Goal: Task Accomplishment & Management: Use online tool/utility

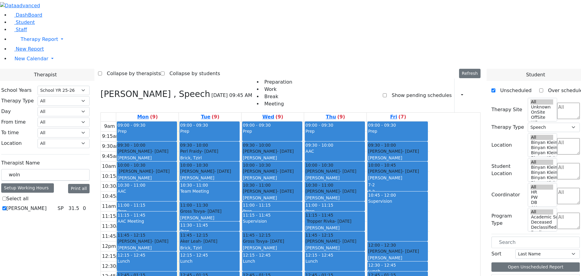
select select "212"
select select "3"
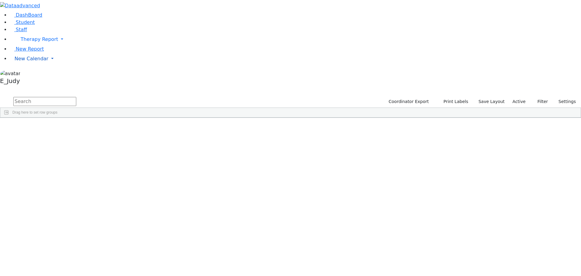
click at [59, 65] on link "New Calendar" at bounding box center [295, 59] width 571 height 12
click at [35, 74] on link "Calendar" at bounding box center [24, 70] width 22 height 7
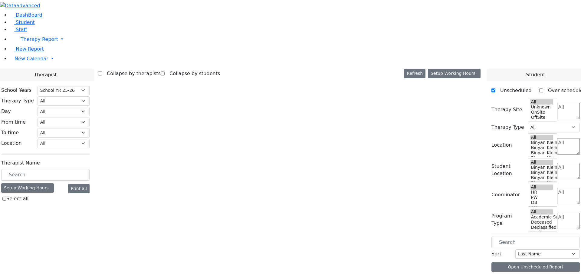
select select "212"
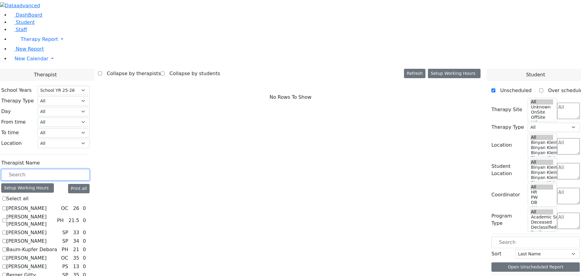
click at [90, 169] on input "text" at bounding box center [45, 175] width 88 height 12
click at [60, 65] on link "New Calendar" at bounding box center [295, 59] width 571 height 12
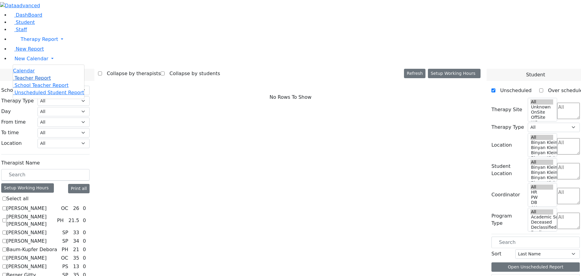
click at [33, 81] on span "Teacher Report" at bounding box center [33, 78] width 36 height 6
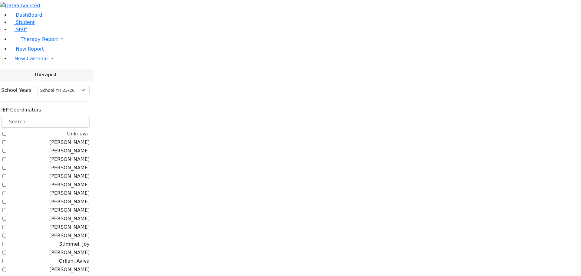
select select "212"
click at [90, 116] on input "text" at bounding box center [45, 122] width 88 height 12
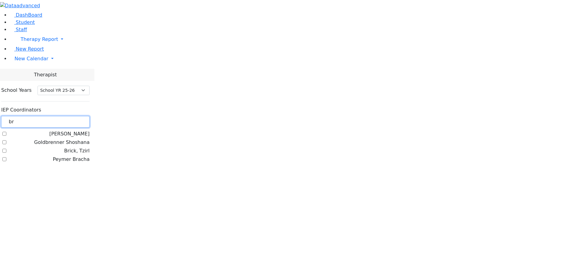
type input "br"
click at [75, 147] on label "Brick, Tzirl" at bounding box center [76, 150] width 25 height 7
click at [6, 149] on input "Brick, Tzirl" at bounding box center [4, 151] width 4 height 4
checkbox input "true"
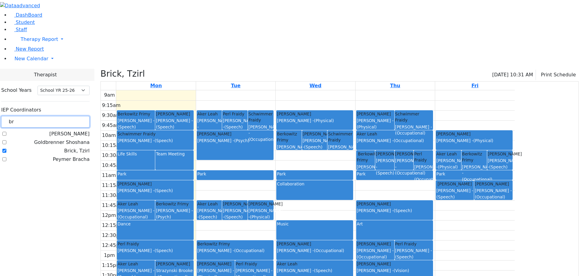
drag, startPoint x: 84, startPoint y: 51, endPoint x: 68, endPoint y: 50, distance: 15.5
click at [68, 81] on div "School Years Select School YR Summer YR 25 School YR 25-26 Summer YR 25 School …" at bounding box center [45, 125] width 98 height 88
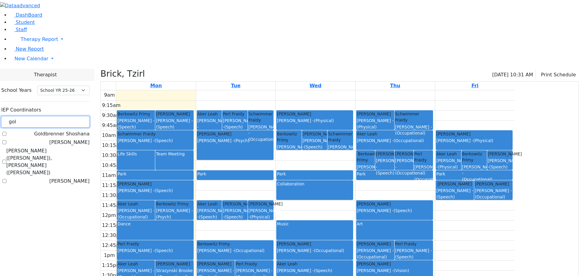
type input "gol"
click at [74, 139] on label "Goldberg, Chanie" at bounding box center [69, 142] width 40 height 7
click at [6, 140] on input "Goldberg, Chanie" at bounding box center [4, 142] width 4 height 4
checkbox input "true"
